Goal: Task Accomplishment & Management: Manage account settings

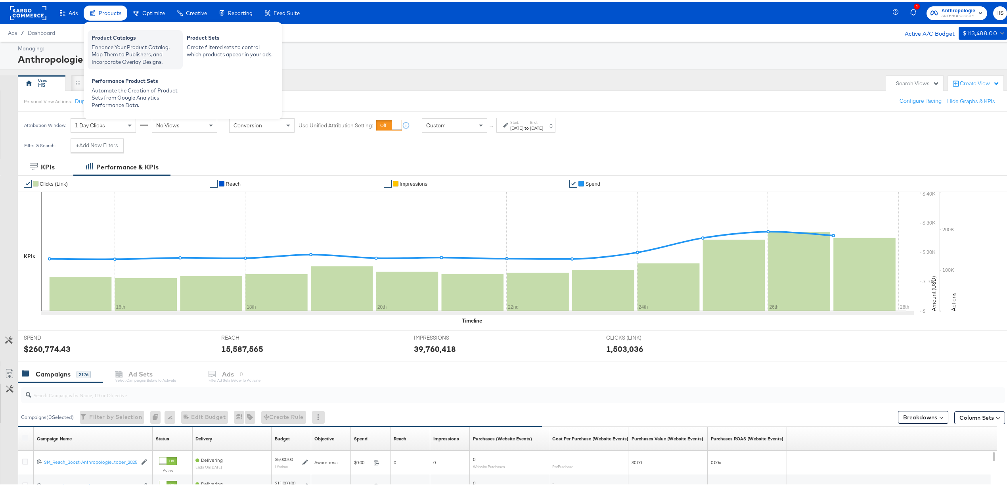
click at [115, 35] on div "Product Catalogs" at bounding box center [135, 37] width 87 height 10
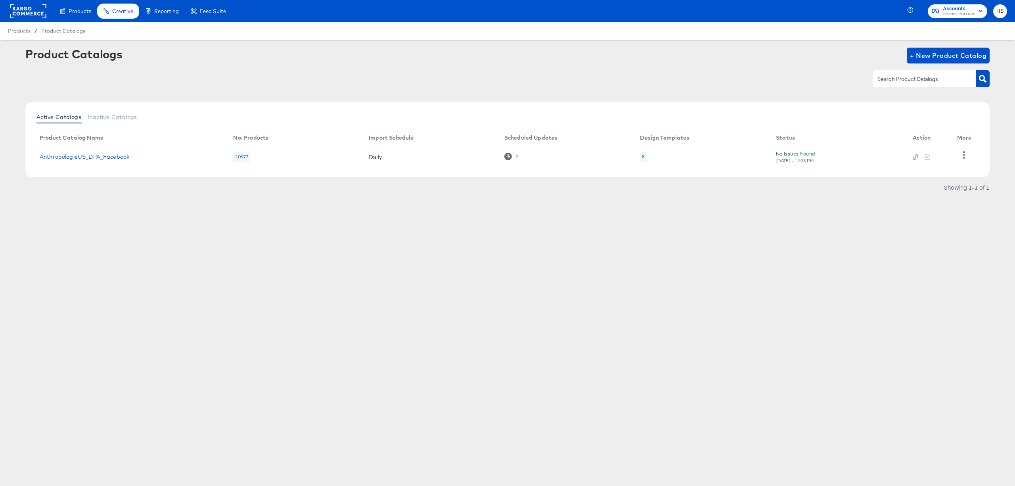
click at [36, 13] on rect at bounding box center [28, 11] width 36 height 14
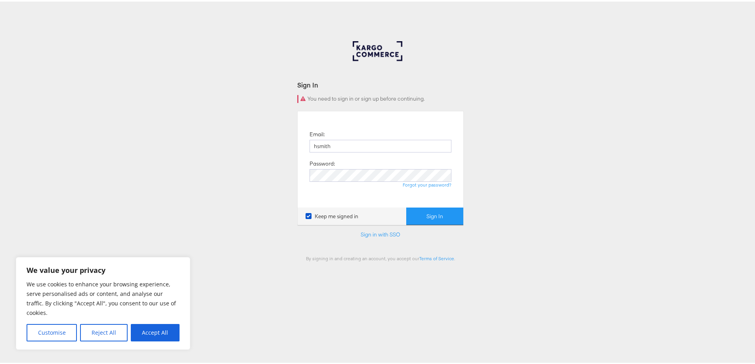
type input "[EMAIL_ADDRESS][DOMAIN_NAME]"
click at [432, 209] on button "Sign In" at bounding box center [434, 215] width 57 height 18
